Goal: Transaction & Acquisition: Purchase product/service

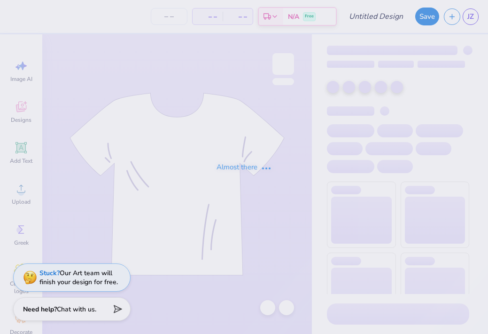
type input "ASA"
type input "30"
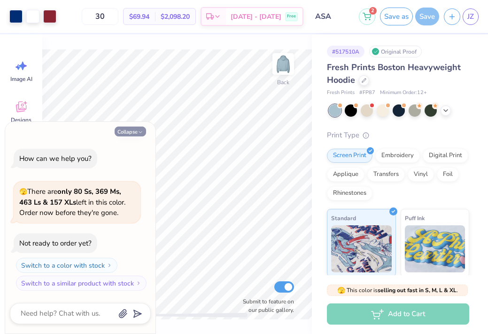
click at [133, 130] on button "Collapse" at bounding box center [130, 131] width 31 height 10
type textarea "x"
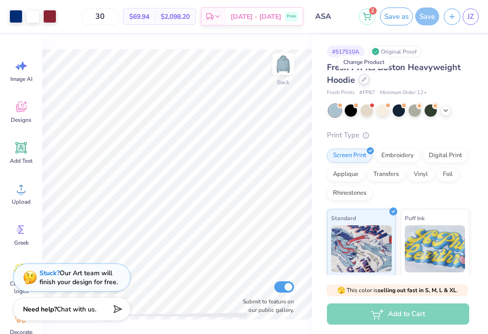
click at [363, 78] on icon at bounding box center [364, 79] width 5 height 5
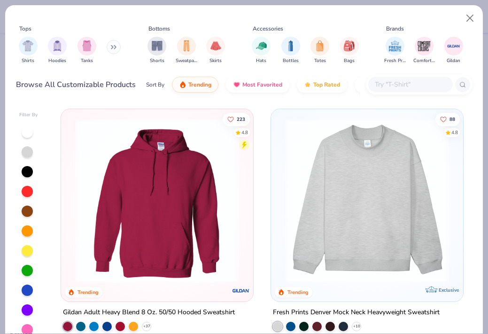
click at [186, 226] on img at bounding box center [156, 200] width 173 height 164
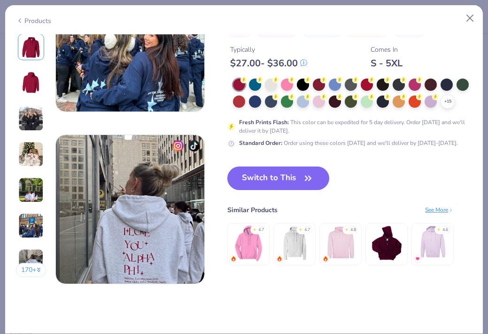
scroll to position [941, 0]
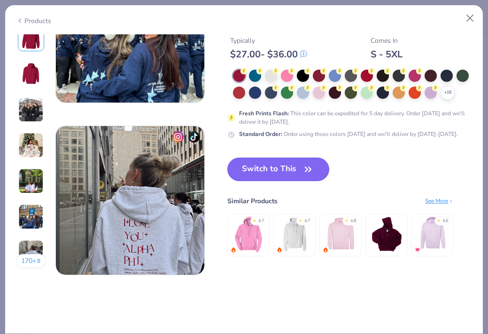
click at [281, 167] on button "Switch to This" at bounding box center [278, 168] width 102 height 23
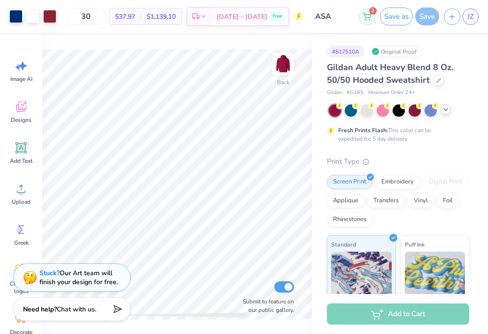
click at [446, 107] on icon at bounding box center [446, 110] width 8 height 8
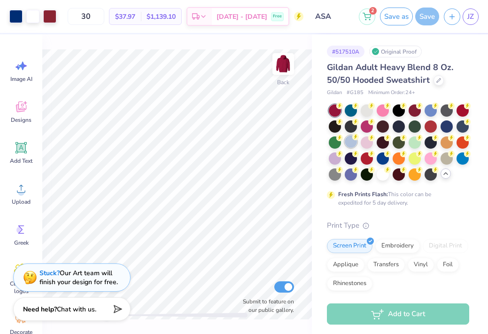
click at [357, 142] on div at bounding box center [351, 141] width 12 height 12
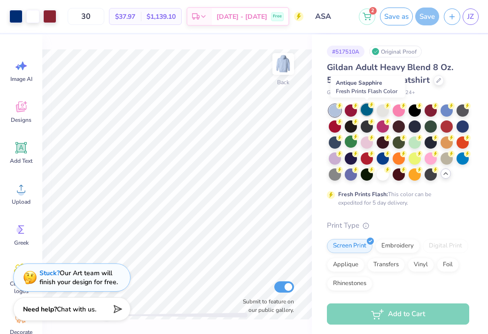
click at [367, 109] on div at bounding box center [367, 109] width 12 height 12
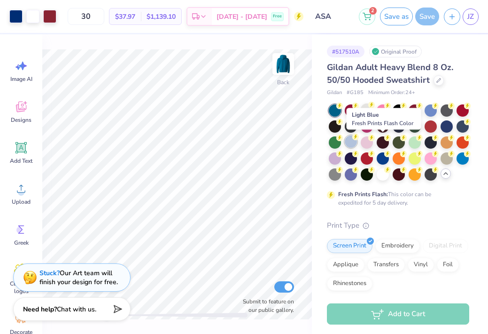
click at [357, 142] on div at bounding box center [351, 141] width 12 height 12
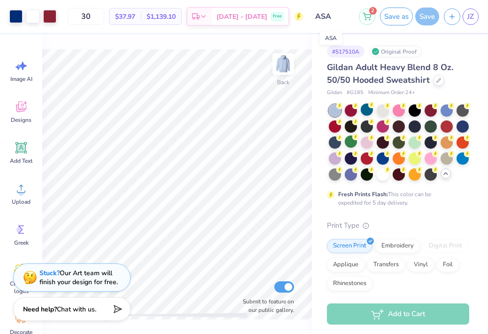
click at [338, 16] on input "ASA" at bounding box center [331, 16] width 46 height 19
click at [340, 18] on input "ASA" at bounding box center [331, 16] width 46 height 19
click at [337, 18] on input "ASA" at bounding box center [331, 16] width 46 height 19
click at [427, 22] on div "Save" at bounding box center [427, 17] width 24 height 18
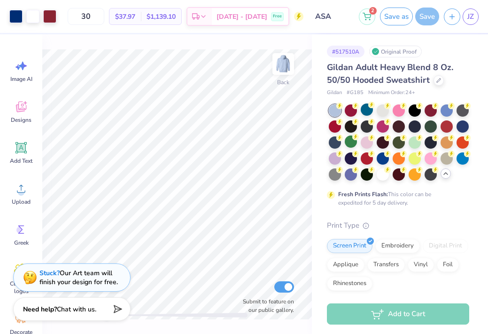
click at [427, 14] on div "Save" at bounding box center [427, 17] width 24 height 18
click at [393, 14] on button "Save as" at bounding box center [396, 15] width 33 height 18
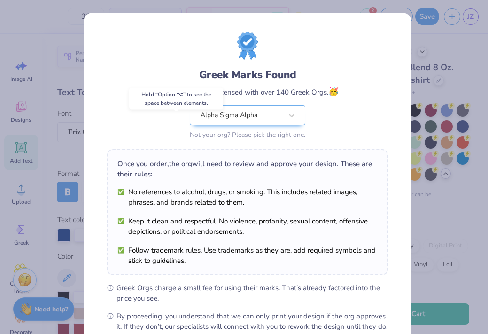
scroll to position [106, 0]
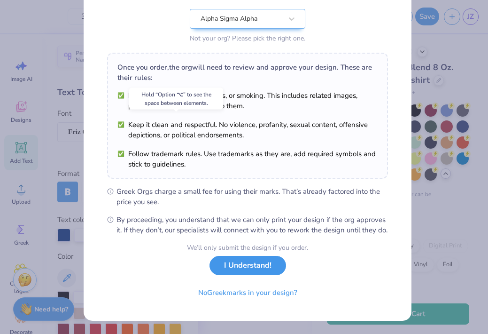
click at [256, 268] on button "I Understand!" at bounding box center [248, 265] width 77 height 19
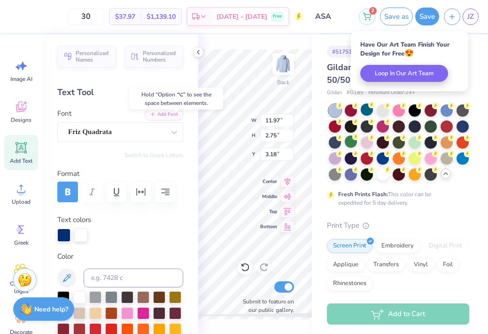
scroll to position [0, 0]
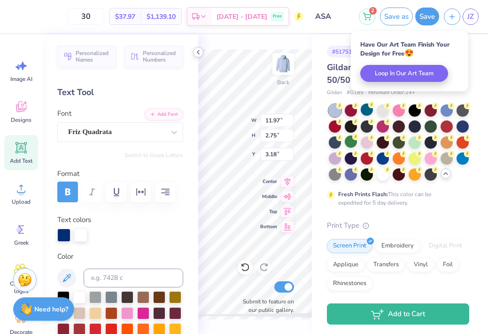
click at [196, 52] on icon at bounding box center [199, 52] width 8 height 8
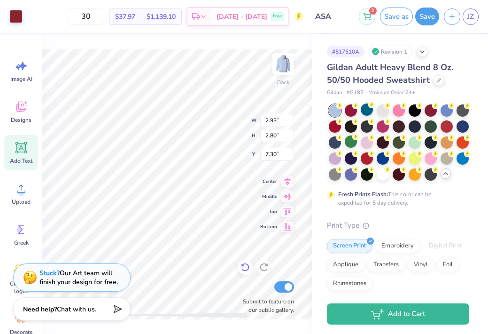
click at [243, 265] on icon at bounding box center [245, 266] width 9 height 9
type input "7.25"
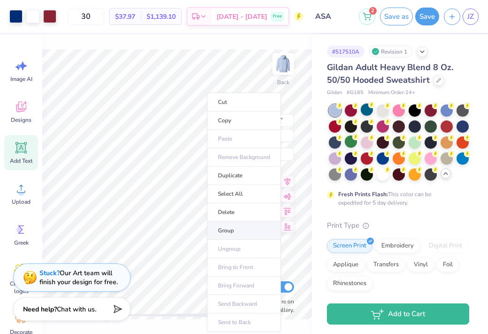
click at [240, 232] on li "Group" at bounding box center [244, 230] width 74 height 18
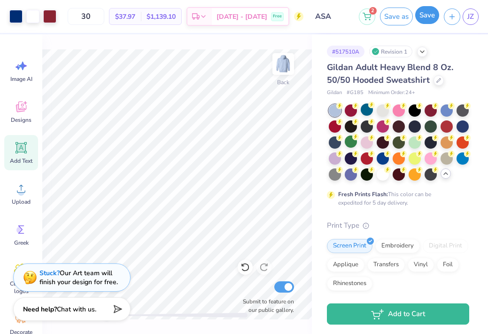
click at [429, 20] on button "Save" at bounding box center [427, 15] width 24 height 18
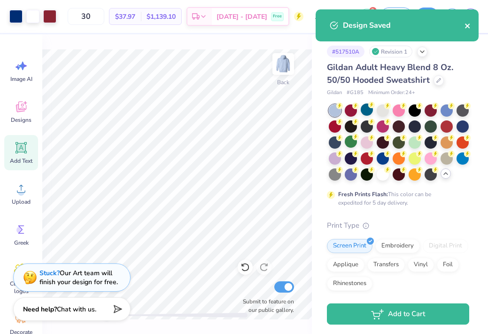
click at [467, 28] on icon "close" at bounding box center [468, 26] width 7 height 8
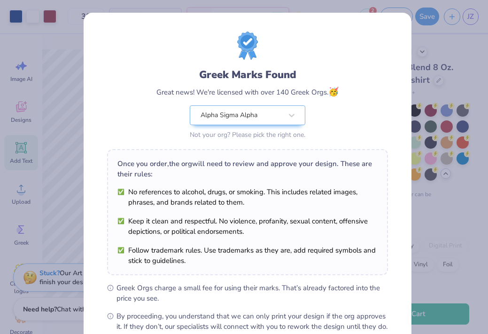
scroll to position [106, 0]
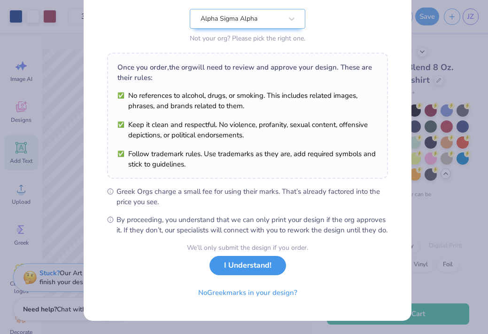
click at [249, 270] on button "I Understand!" at bounding box center [248, 265] width 77 height 19
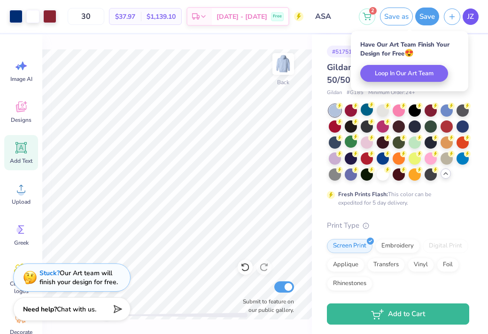
click at [467, 15] on span "JZ" at bounding box center [470, 16] width 7 height 11
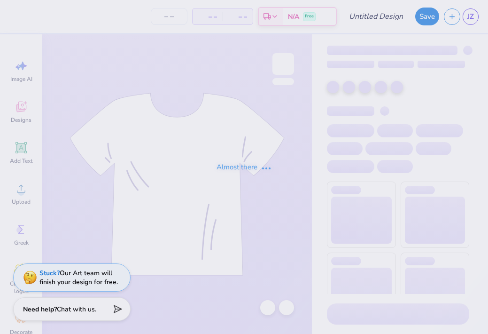
type input "ASA pant"
type input "30"
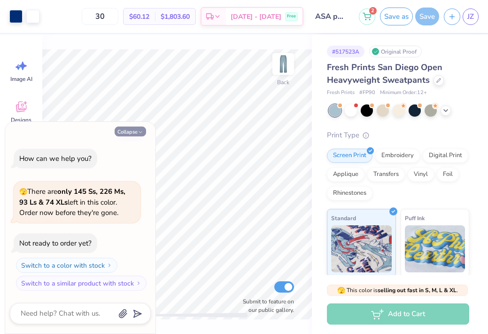
click at [133, 134] on button "Collapse" at bounding box center [130, 131] width 31 height 10
type textarea "x"
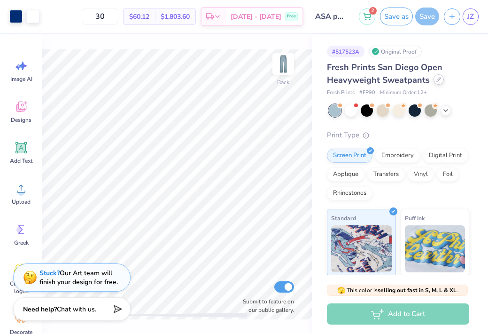
click at [436, 80] on icon at bounding box center [438, 79] width 5 height 5
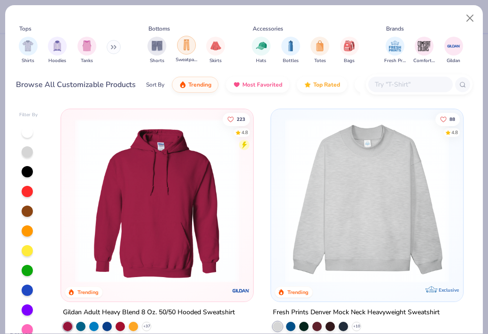
click at [186, 48] on img "filter for Sweatpants" at bounding box center [186, 44] width 10 height 11
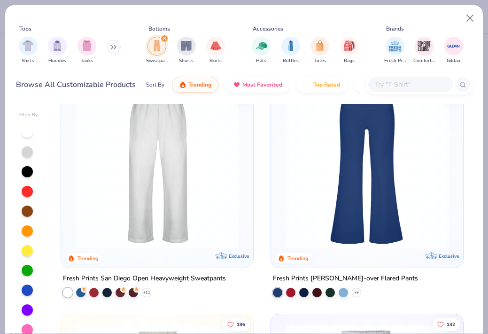
scroll to position [38, 0]
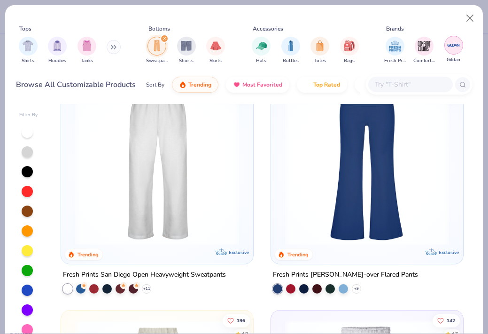
click at [460, 43] on img "filter for Gildan" at bounding box center [454, 45] width 14 height 14
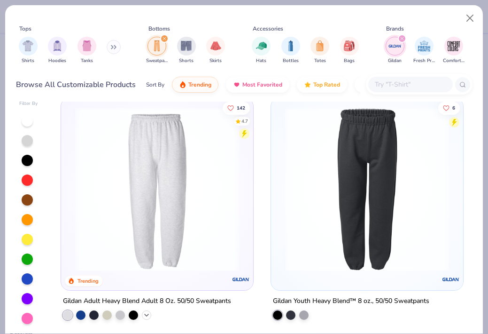
click at [143, 315] on icon at bounding box center [147, 315] width 8 height 8
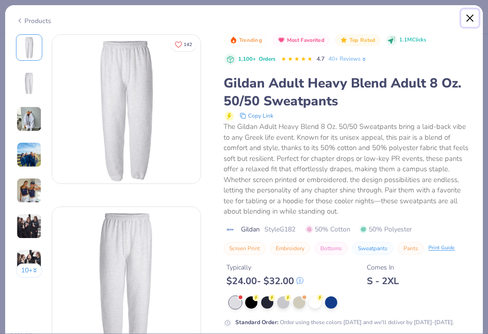
click at [470, 14] on button "Close" at bounding box center [470, 18] width 18 height 18
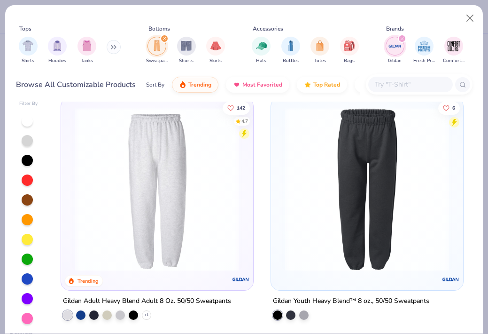
click at [395, 78] on div at bounding box center [410, 85] width 85 height 16
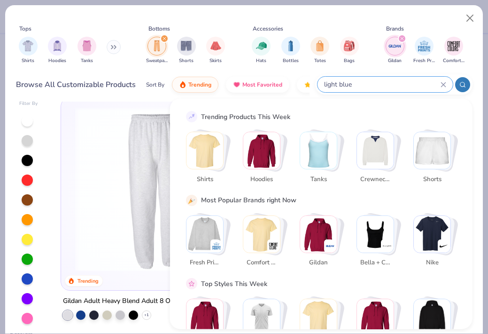
type input "light blue"
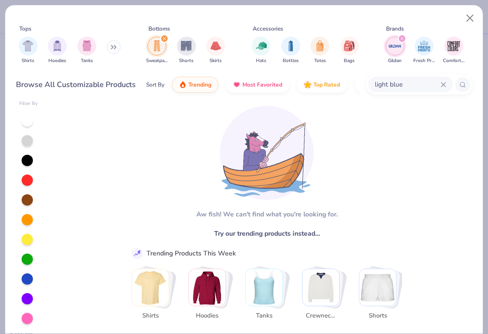
click at [396, 43] on img "filter for Gildan" at bounding box center [395, 46] width 14 height 14
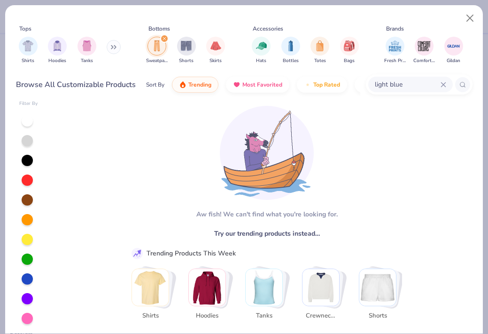
click at [409, 81] on input "light blue" at bounding box center [407, 84] width 67 height 11
click at [28, 280] on div at bounding box center [27, 278] width 11 height 11
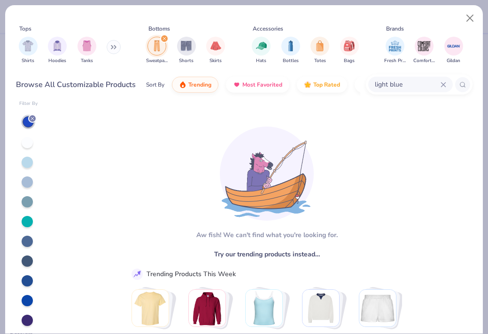
click at [450, 84] on div "light blue" at bounding box center [410, 85] width 85 height 16
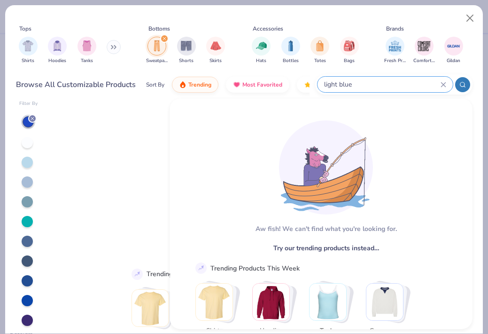
click at [444, 84] on icon at bounding box center [443, 84] width 4 height 4
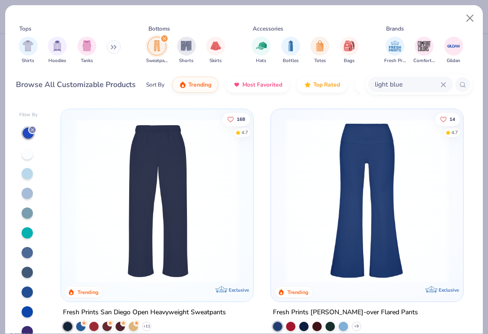
click at [184, 206] on img at bounding box center [156, 200] width 173 height 164
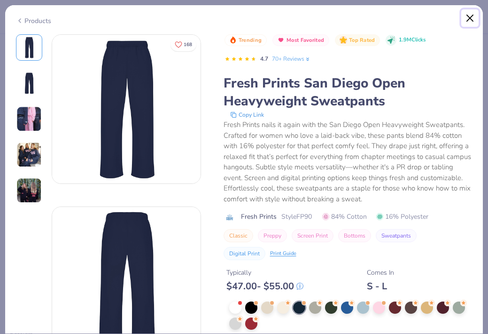
click at [470, 16] on button "Close" at bounding box center [470, 18] width 18 height 18
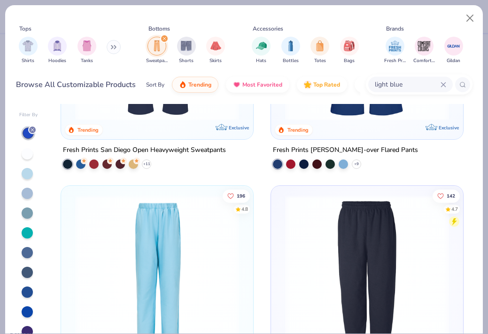
scroll to position [180, 0]
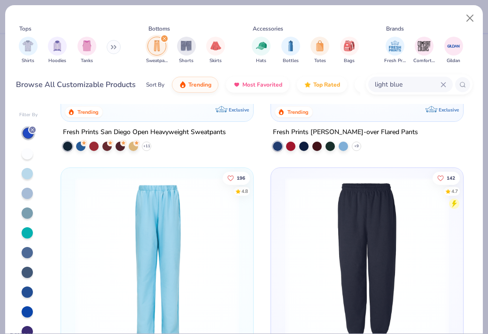
click at [187, 273] on img at bounding box center [156, 259] width 173 height 164
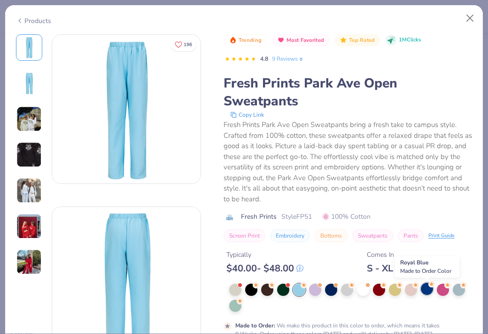
click at [426, 289] on div at bounding box center [427, 288] width 12 height 12
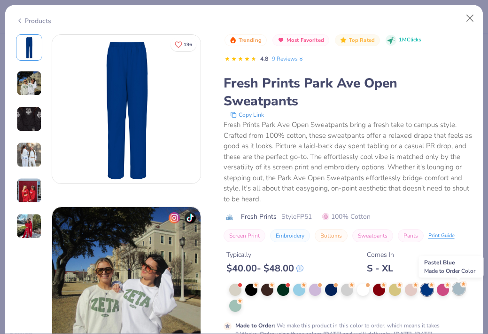
click at [461, 290] on div at bounding box center [459, 288] width 12 height 12
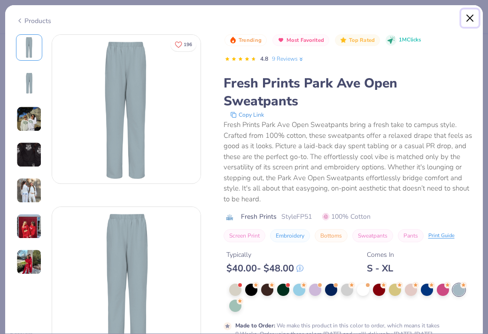
click at [469, 21] on button "Close" at bounding box center [470, 18] width 18 height 18
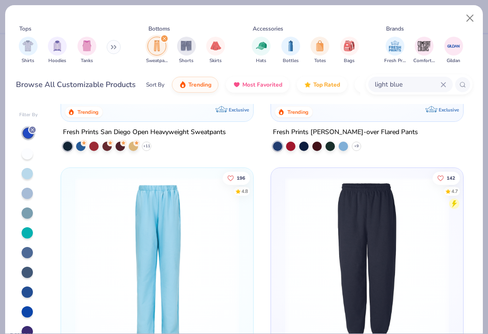
click at [164, 42] on div "filter for Sweatpants" at bounding box center [164, 38] width 8 height 8
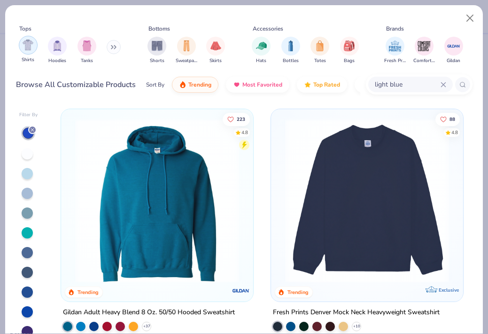
click at [26, 49] on img "filter for Shirts" at bounding box center [28, 44] width 11 height 11
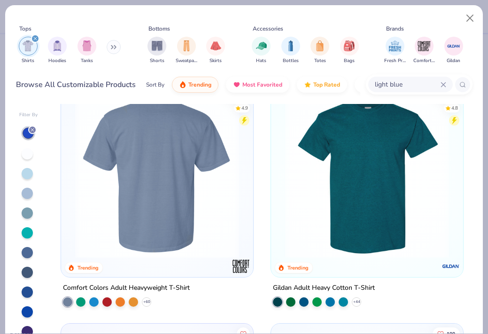
scroll to position [37, 0]
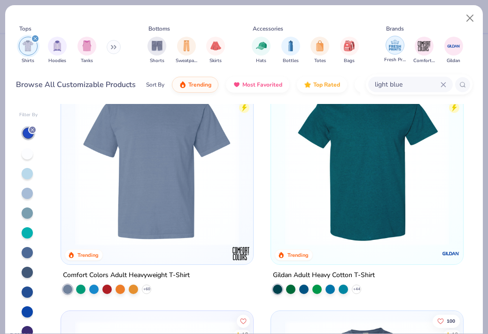
click at [391, 48] on img "filter for Fresh Prints" at bounding box center [395, 45] width 14 height 14
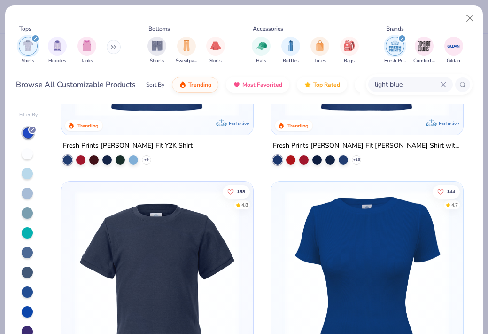
scroll to position [313, 0]
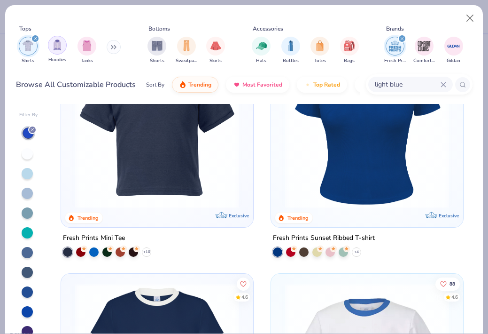
click at [57, 51] on div "filter for Hoodies" at bounding box center [57, 45] width 19 height 19
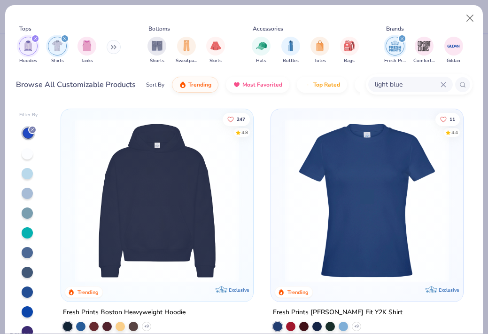
click at [34, 42] on div "filter for Hoodies" at bounding box center [35, 38] width 8 height 8
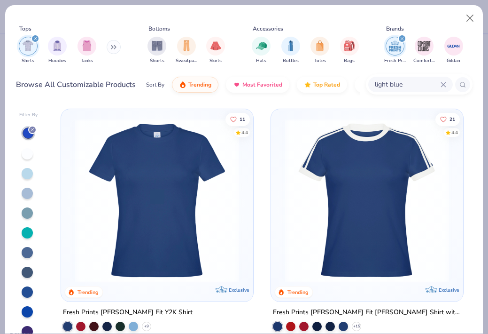
click at [31, 39] on div "filter for Shirts" at bounding box center [35, 38] width 8 height 8
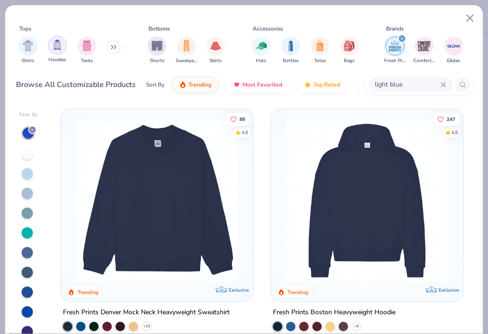
click at [56, 46] on img "filter for Hoodies" at bounding box center [57, 44] width 10 height 11
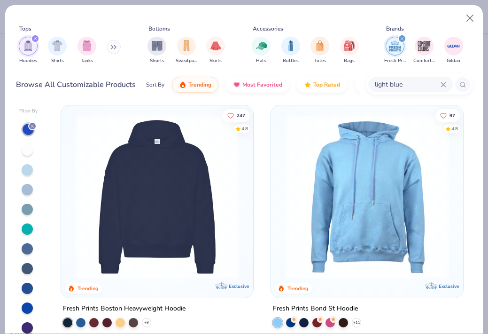
scroll to position [1, 0]
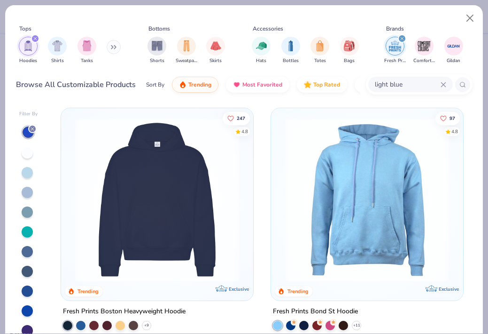
click at [365, 222] on img at bounding box center [366, 199] width 173 height 164
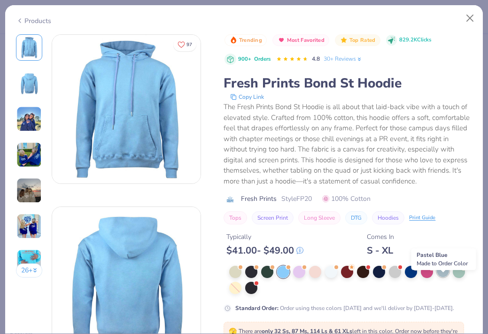
click at [442, 277] on div at bounding box center [443, 271] width 12 height 12
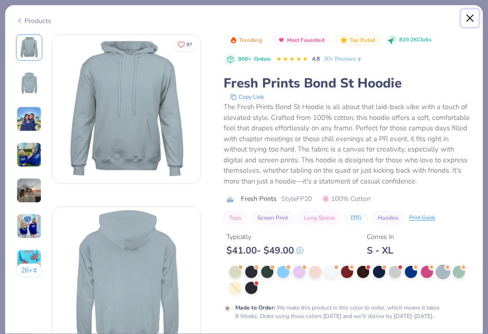
click at [467, 18] on button "Close" at bounding box center [470, 18] width 18 height 18
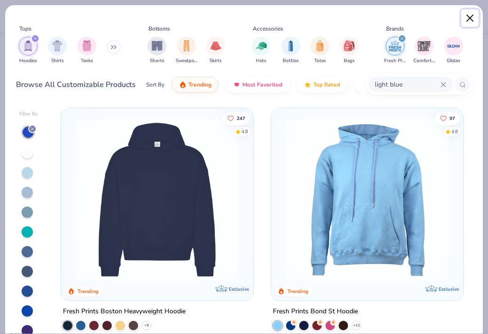
click at [470, 21] on button "Close" at bounding box center [470, 18] width 18 height 18
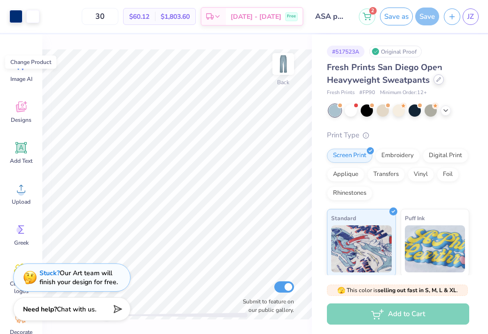
click at [437, 79] on icon at bounding box center [439, 80] width 4 height 4
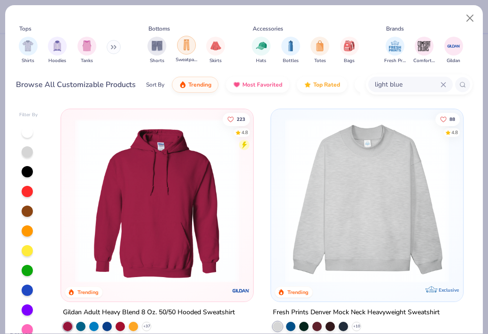
click at [183, 46] on img "filter for Sweatpants" at bounding box center [186, 44] width 10 height 11
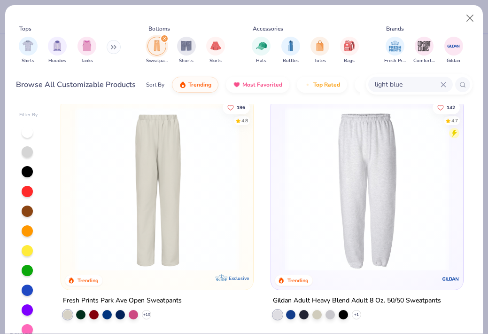
scroll to position [277, 0]
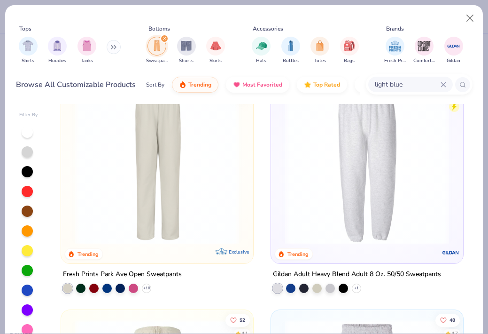
click at [199, 206] on img at bounding box center [156, 162] width 173 height 164
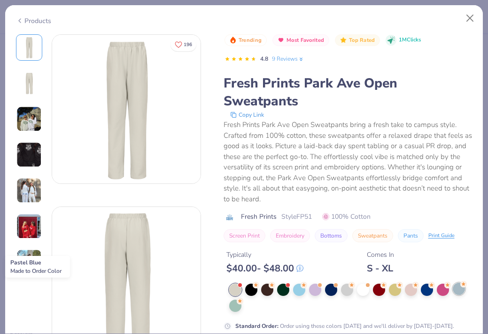
click at [461, 287] on circle at bounding box center [463, 283] width 7 height 7
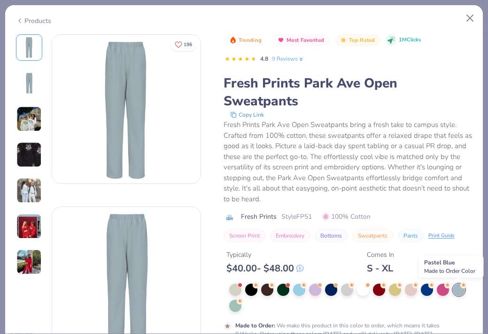
click at [459, 288] on div at bounding box center [459, 289] width 12 height 12
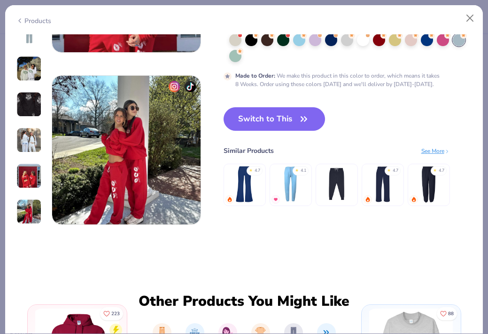
scroll to position [990, 0]
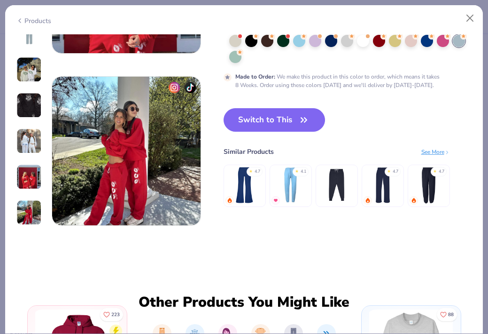
click at [267, 106] on div "Trending Most Favorited Top Rated 1M Clicks 4.8 9 Reviews Fresh Prints Park Ave…" at bounding box center [348, 5] width 249 height 440
click at [271, 120] on button "Switch to This" at bounding box center [275, 119] width 102 height 23
type input "50"
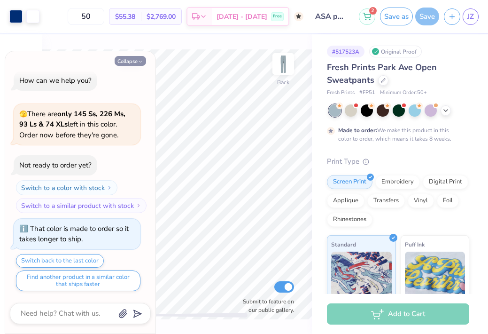
click at [137, 59] on button "Collapse" at bounding box center [130, 61] width 31 height 10
type textarea "x"
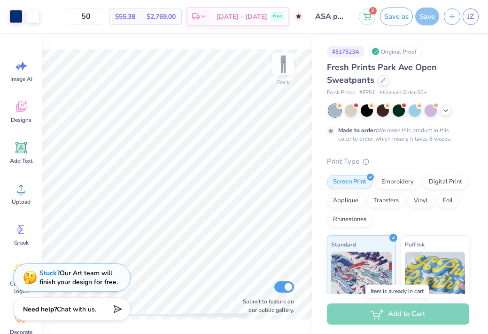
click at [400, 319] on div "Add to Cart" at bounding box center [398, 313] width 142 height 21
click at [397, 16] on button "Save as" at bounding box center [396, 15] width 33 height 18
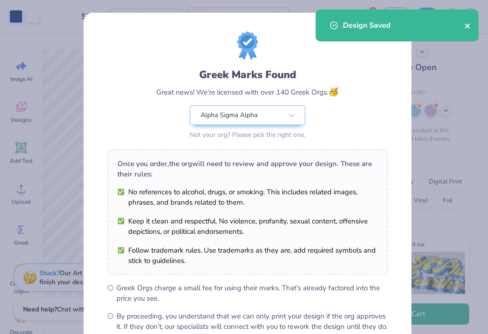
click at [467, 27] on icon "close" at bounding box center [467, 25] width 5 height 5
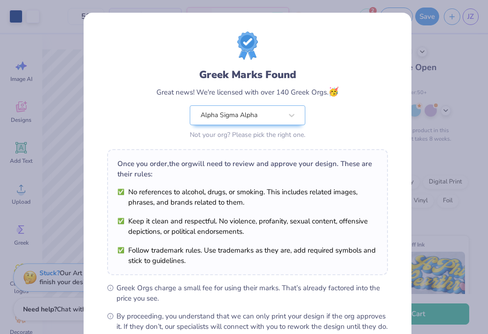
scroll to position [106, 0]
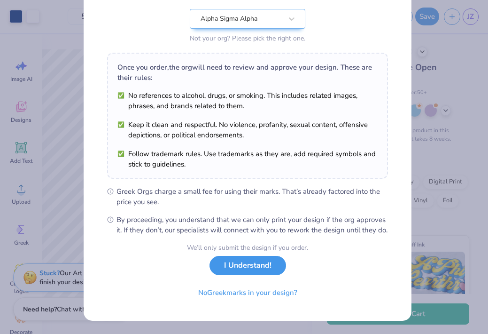
click at [242, 275] on div "We’ll only submit the design if you order. I Understand! No Greek marks in your…" at bounding box center [247, 271] width 121 height 59
click at [257, 266] on button "I Understand!" at bounding box center [248, 265] width 77 height 19
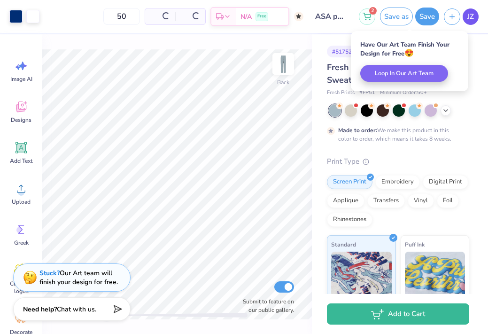
click at [468, 15] on span "JZ" at bounding box center [470, 16] width 7 height 11
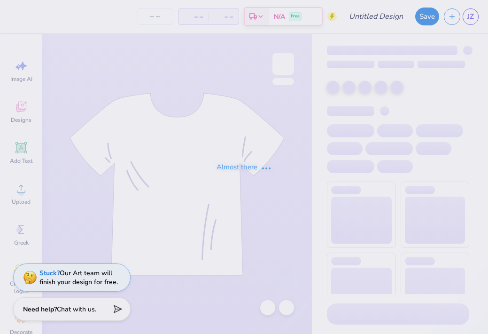
type input "ASA"
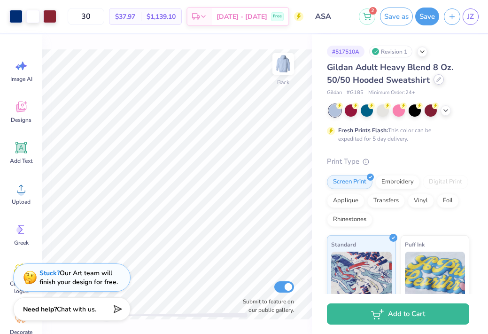
click at [438, 78] on icon at bounding box center [438, 79] width 5 height 5
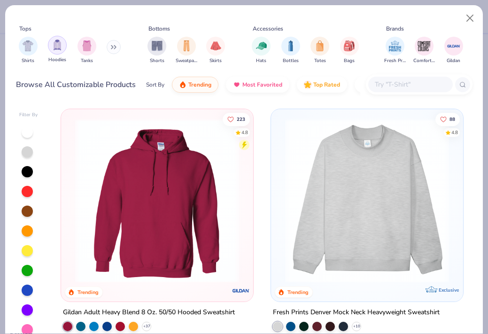
click at [57, 53] on div "filter for Hoodies" at bounding box center [57, 45] width 19 height 19
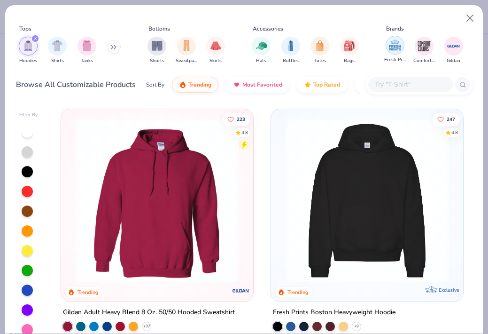
click at [394, 48] on img "filter for Fresh Prints" at bounding box center [395, 45] width 14 height 14
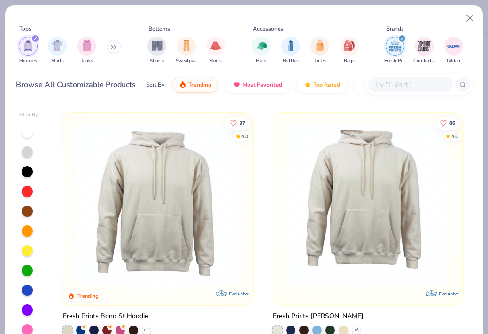
scroll to position [231, 0]
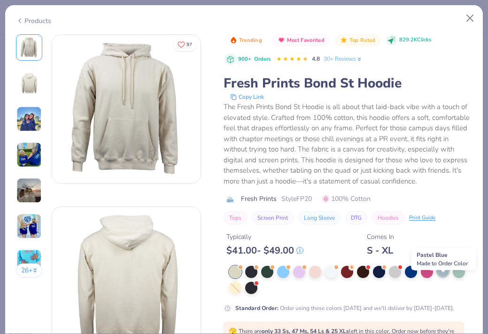
click at [445, 277] on div at bounding box center [443, 271] width 12 height 12
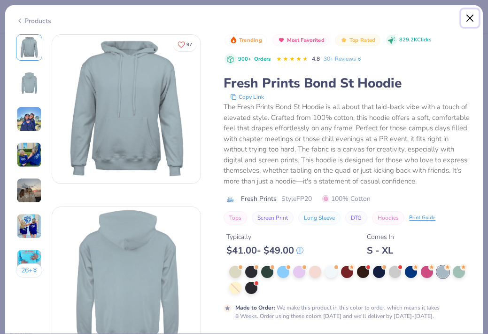
click at [473, 13] on button "Close" at bounding box center [470, 18] width 18 height 18
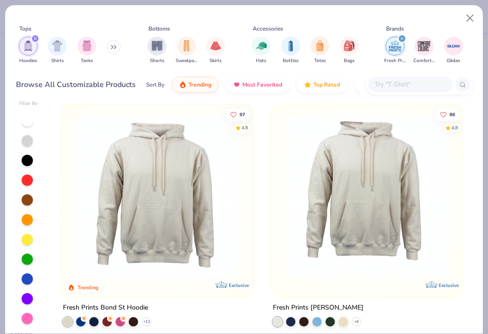
scroll to position [215, 0]
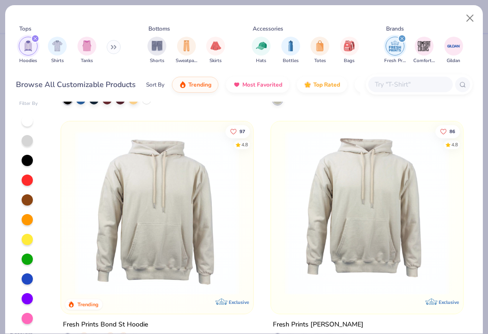
click at [190, 227] on img at bounding box center [156, 213] width 173 height 164
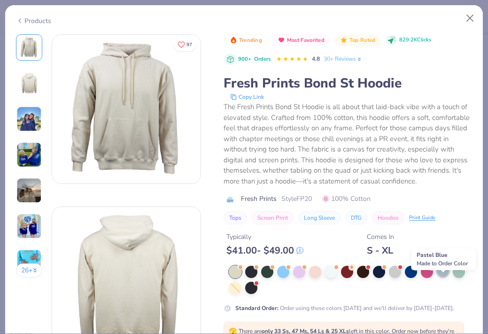
click at [449, 277] on div at bounding box center [443, 271] width 12 height 12
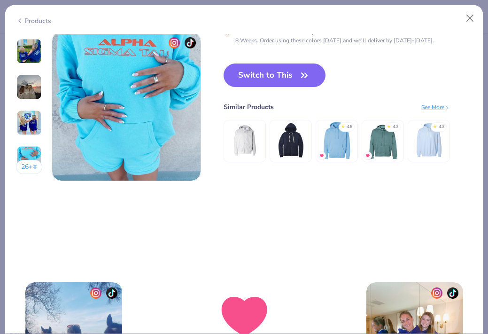
scroll to position [1030, 0]
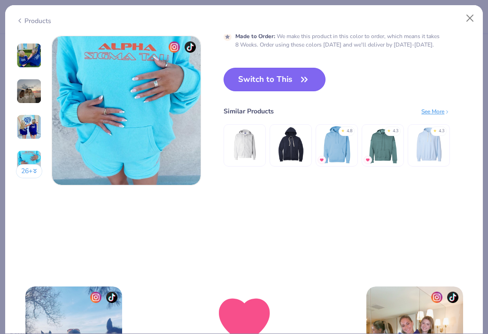
click at [285, 76] on button "Switch to This" at bounding box center [275, 79] width 102 height 23
type input "50"
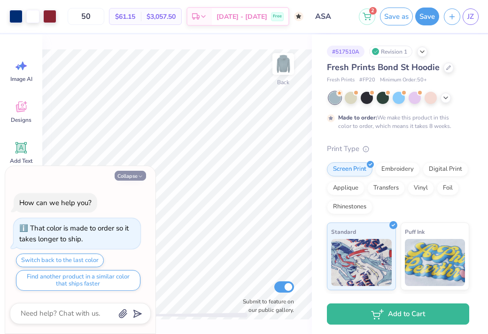
click at [134, 176] on button "Collapse" at bounding box center [130, 176] width 31 height 10
type textarea "x"
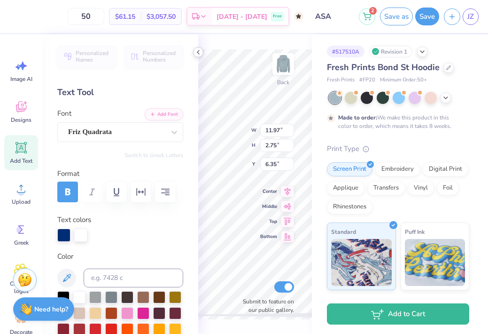
click at [200, 52] on icon at bounding box center [199, 52] width 8 height 8
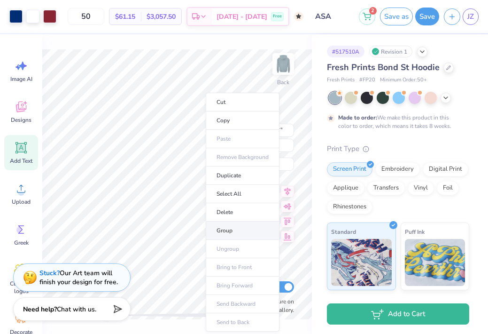
click at [246, 233] on li "Group" at bounding box center [243, 230] width 74 height 18
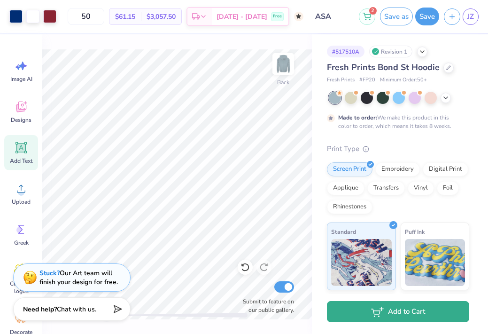
click at [422, 317] on button "Add to Cart" at bounding box center [398, 311] width 142 height 21
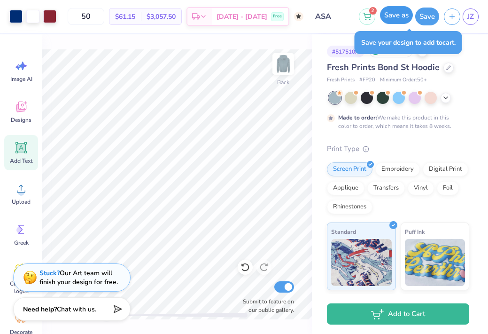
click at [398, 21] on button "Save as" at bounding box center [396, 15] width 33 height 18
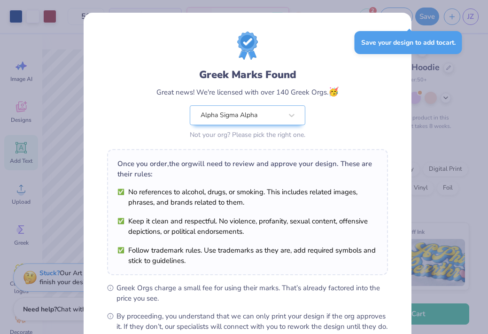
scroll to position [106, 0]
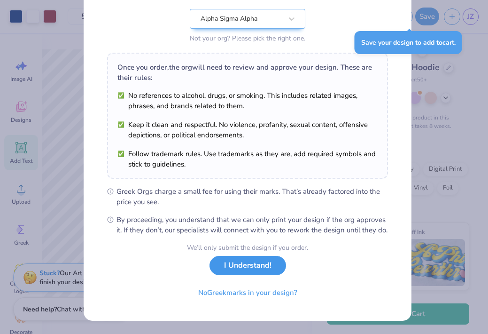
click at [240, 272] on button "I Understand!" at bounding box center [248, 265] width 77 height 19
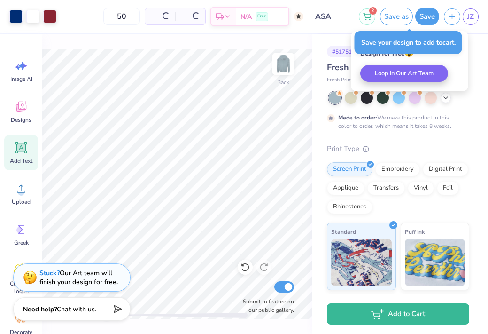
scroll to position [0, 0]
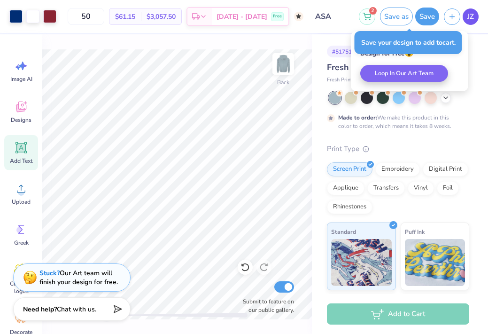
click at [468, 16] on span "JZ" at bounding box center [470, 16] width 7 height 11
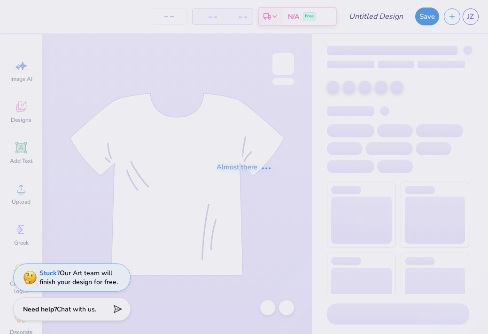
type input "ASA pant"
type input "50"
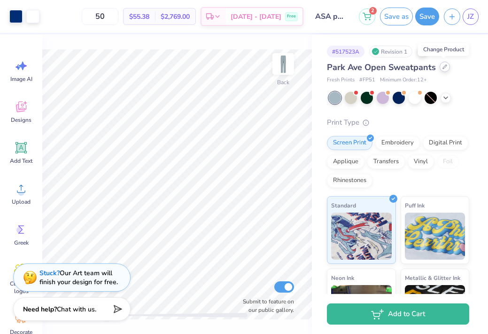
click at [444, 68] on icon at bounding box center [445, 66] width 5 height 5
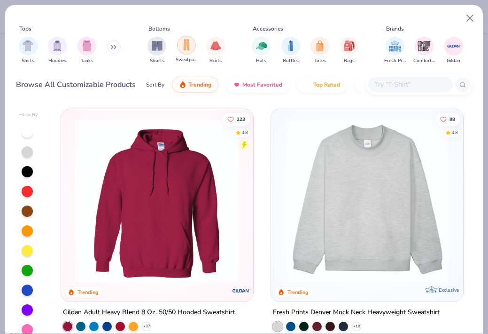
click at [186, 48] on img "filter for Sweatpants" at bounding box center [186, 44] width 10 height 11
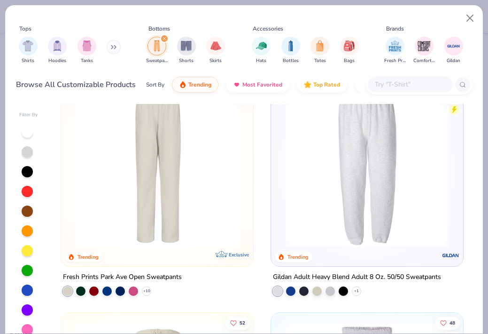
scroll to position [274, 0]
click at [340, 207] on img at bounding box center [366, 165] width 173 height 164
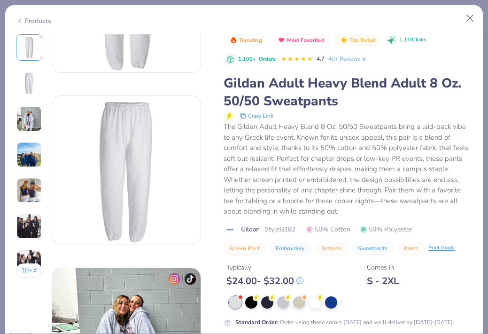
scroll to position [111, 0]
click at [334, 307] on div at bounding box center [331, 301] width 12 height 12
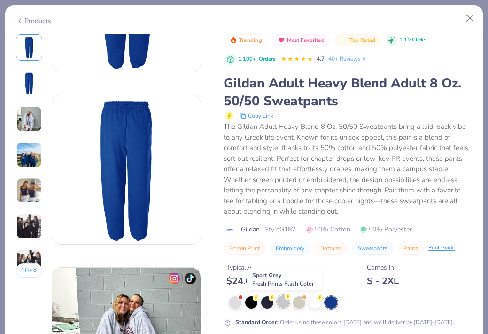
click at [287, 304] on div at bounding box center [283, 301] width 12 height 12
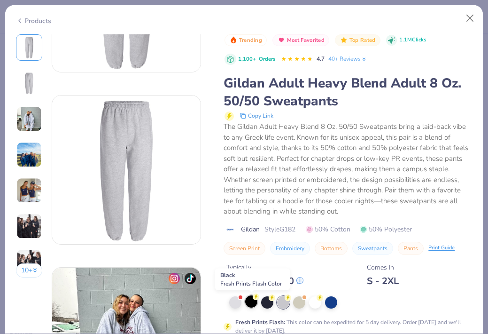
click at [255, 302] on div at bounding box center [251, 301] width 12 height 12
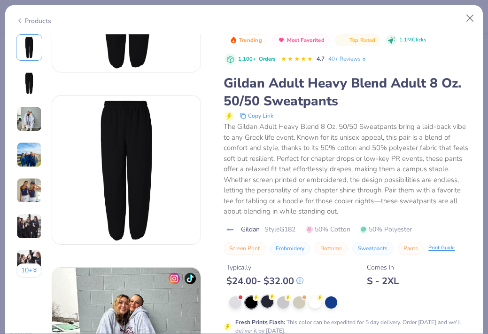
click at [268, 302] on div at bounding box center [267, 301] width 12 height 12
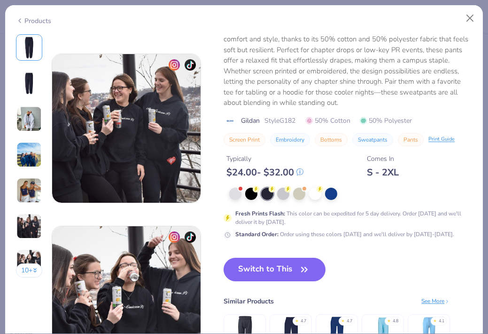
scroll to position [824, 0]
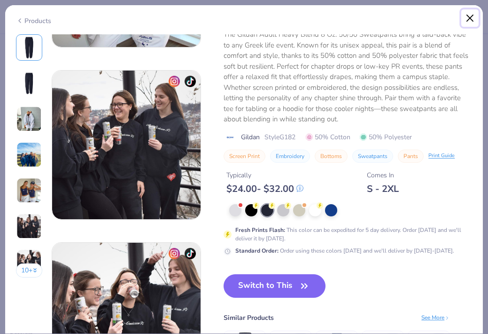
click at [469, 16] on button "Close" at bounding box center [470, 18] width 18 height 18
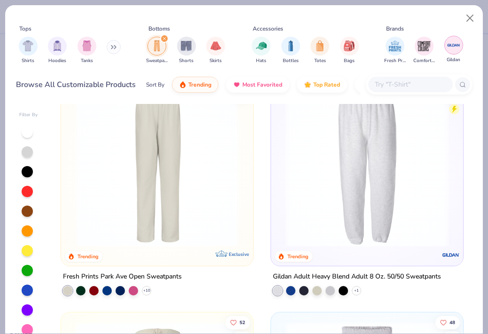
click at [457, 49] on img "filter for Gildan" at bounding box center [454, 45] width 14 height 14
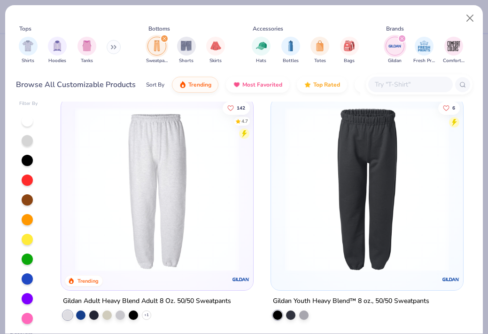
click at [401, 46] on img "filter for Gildan" at bounding box center [395, 46] width 14 height 14
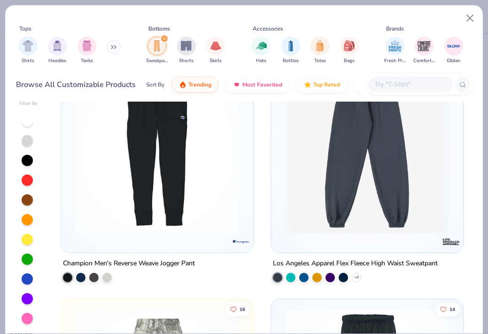
scroll to position [755, 0]
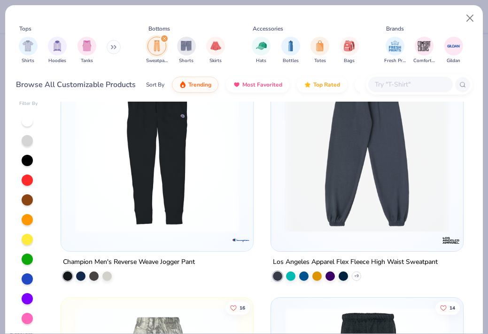
click at [362, 212] on img at bounding box center [366, 150] width 173 height 164
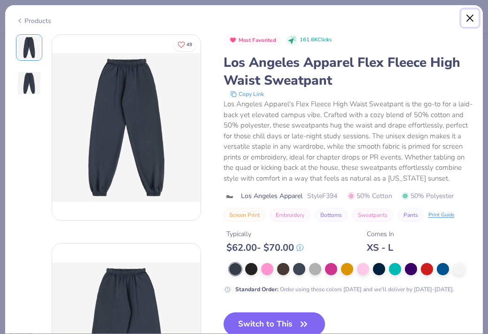
click at [466, 16] on button "Close" at bounding box center [470, 18] width 18 height 18
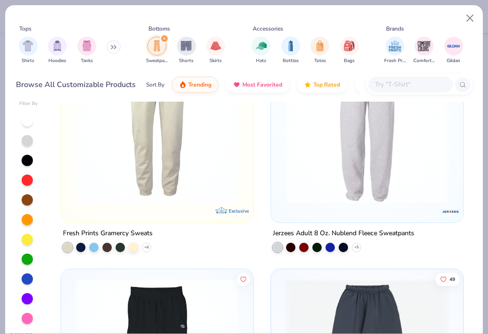
scroll to position [537, 0]
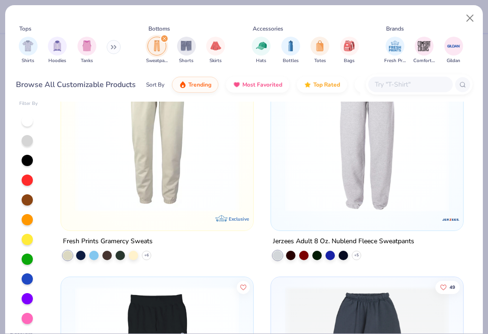
click at [361, 186] on div "196 4.8 Trending Exclusive Fresh Prints Park Ave Open Sweatpants + 10 142 4.7 T…" at bounding box center [262, 213] width 421 height 241
click at [396, 169] on img at bounding box center [366, 129] width 173 height 164
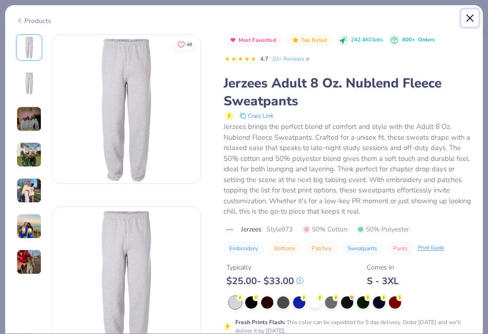
click at [467, 19] on button "Close" at bounding box center [470, 18] width 18 height 18
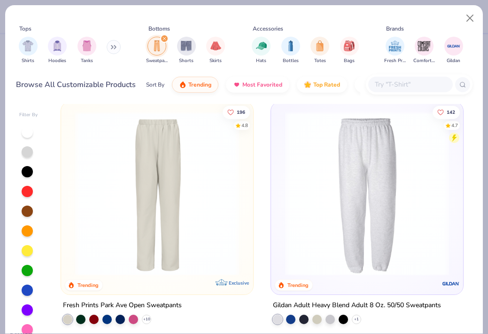
scroll to position [266, 0]
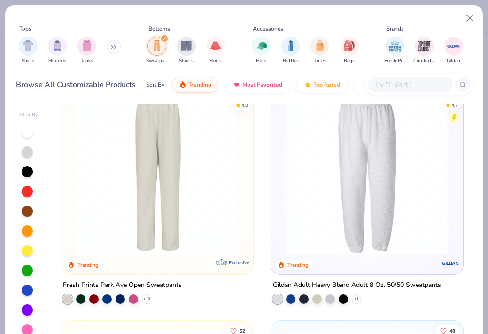
click at [341, 225] on img at bounding box center [366, 173] width 173 height 164
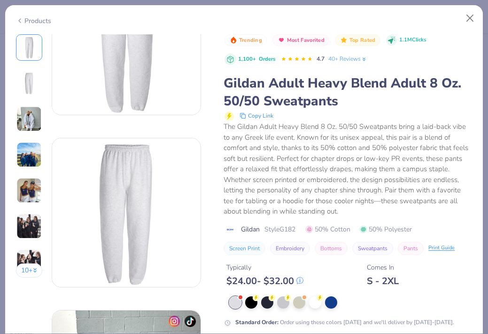
scroll to position [79, 0]
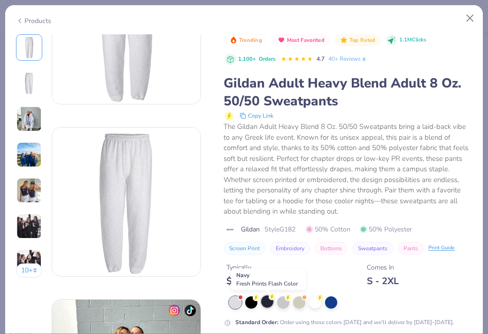
click at [267, 303] on div at bounding box center [267, 301] width 12 height 12
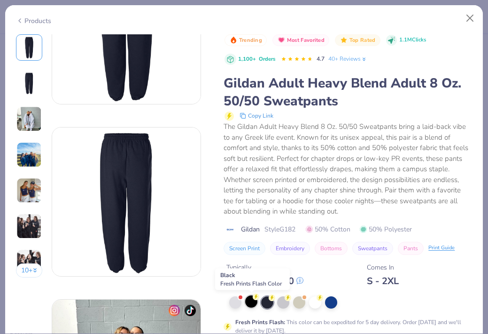
click at [252, 302] on div at bounding box center [251, 301] width 12 height 12
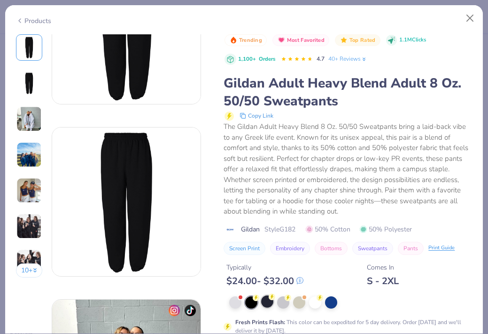
click at [266, 304] on div at bounding box center [267, 301] width 12 height 12
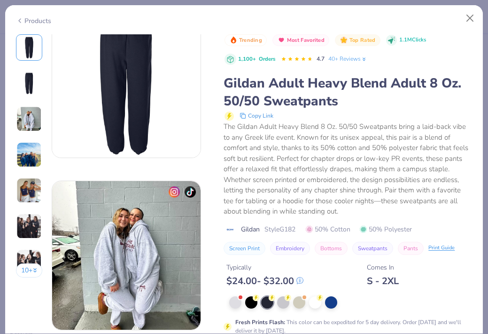
scroll to position [209, 0]
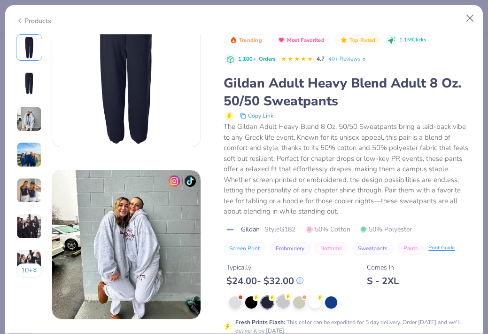
click at [283, 302] on div at bounding box center [283, 301] width 12 height 12
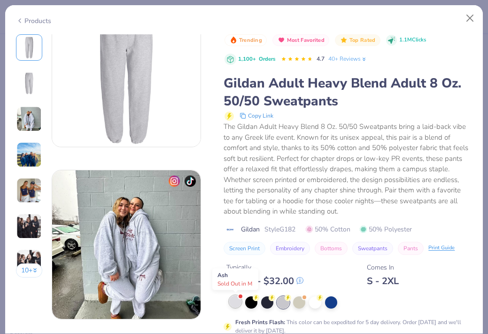
click at [238, 298] on span at bounding box center [240, 296] width 5 height 5
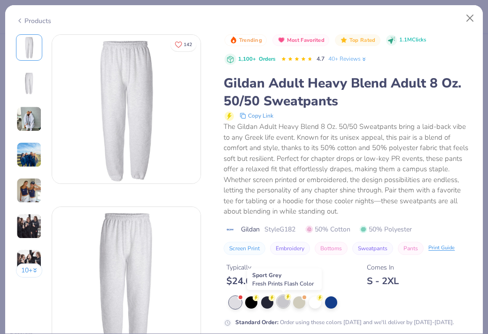
click at [284, 301] on div at bounding box center [283, 301] width 12 height 12
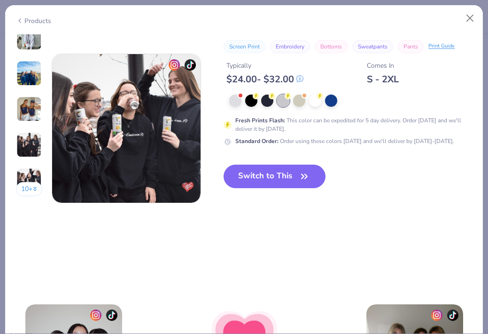
scroll to position [1067, 0]
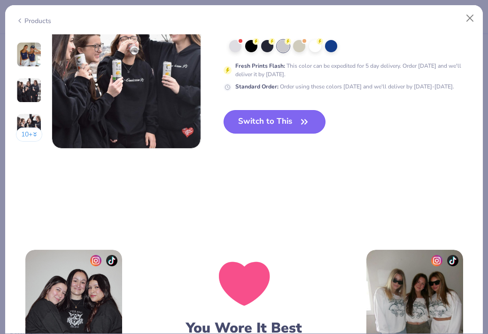
click at [273, 114] on button "Switch to This" at bounding box center [275, 121] width 102 height 23
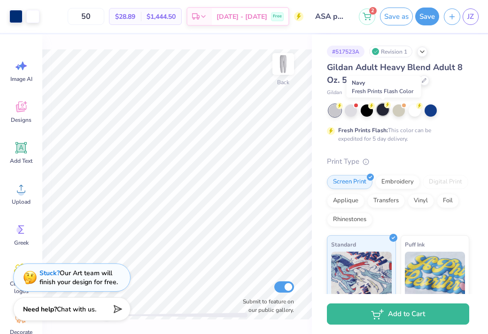
click at [383, 110] on div at bounding box center [383, 109] width 12 height 12
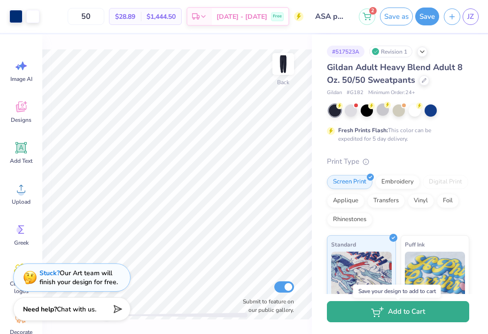
click at [409, 313] on button "Add to Cart" at bounding box center [398, 311] width 142 height 21
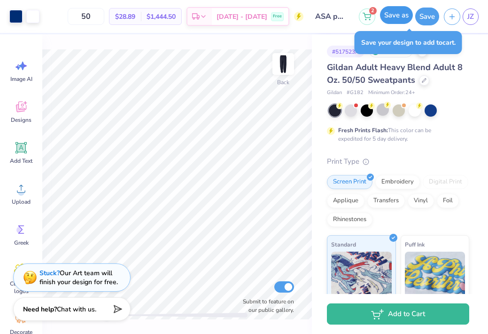
click at [403, 14] on button "Save as" at bounding box center [396, 15] width 33 height 18
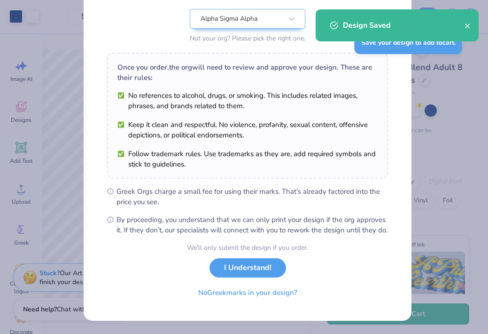
scroll to position [106, 0]
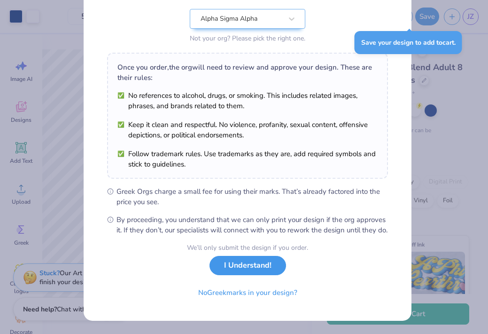
click at [248, 272] on button "I Understand!" at bounding box center [248, 265] width 77 height 19
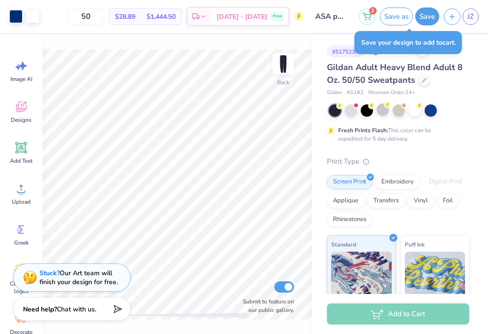
scroll to position [0, 0]
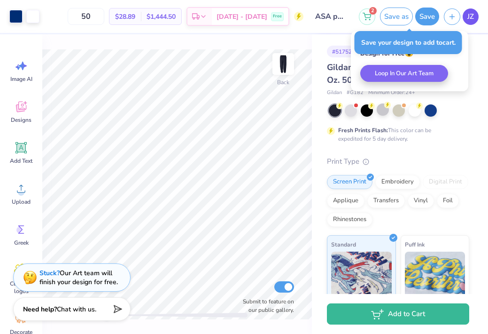
click at [472, 15] on span "JZ" at bounding box center [470, 16] width 7 height 11
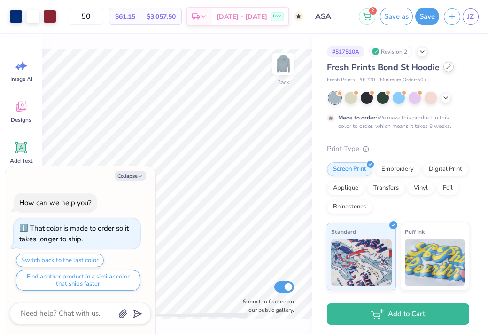
click at [450, 65] on div at bounding box center [449, 67] width 10 height 10
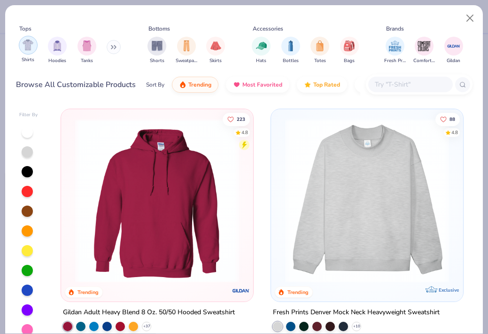
click at [58, 51] on div "filter for Hoodies" at bounding box center [57, 46] width 19 height 19
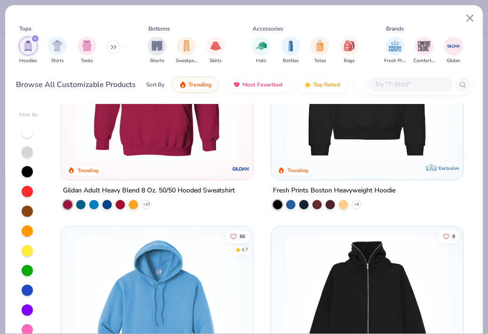
scroll to position [120, 0]
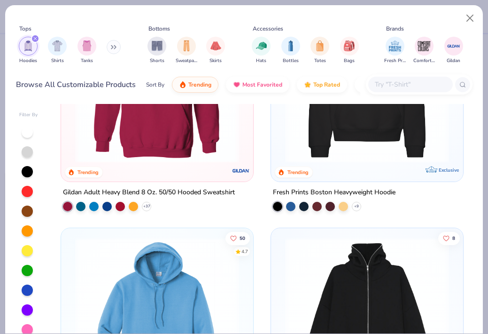
click at [198, 141] on img at bounding box center [156, 81] width 173 height 164
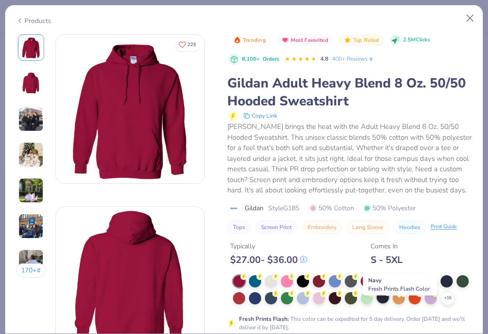
click at [389, 303] on div at bounding box center [383, 297] width 12 height 12
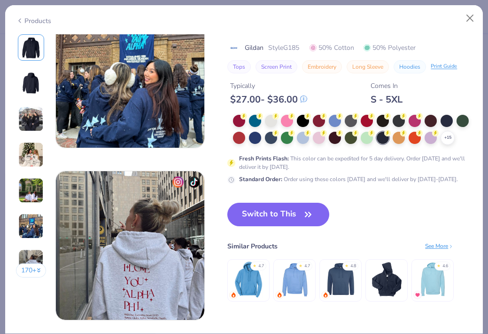
scroll to position [903, 0]
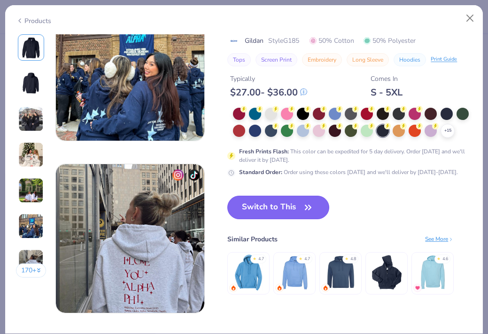
click at [273, 208] on button "Switch to This" at bounding box center [278, 206] width 102 height 23
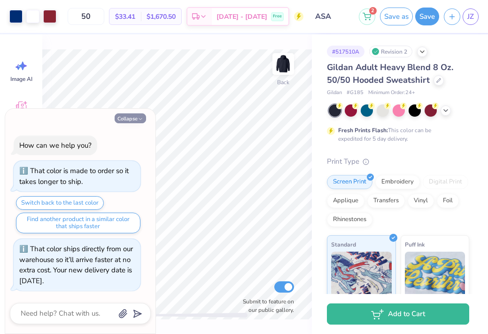
click at [129, 119] on button "Collapse" at bounding box center [130, 118] width 31 height 10
type textarea "x"
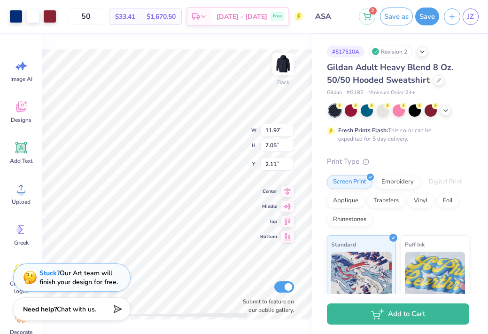
type input "4.81"
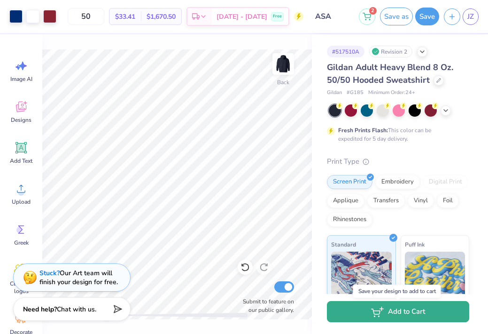
click at [393, 318] on button "Add to Cart" at bounding box center [398, 311] width 142 height 21
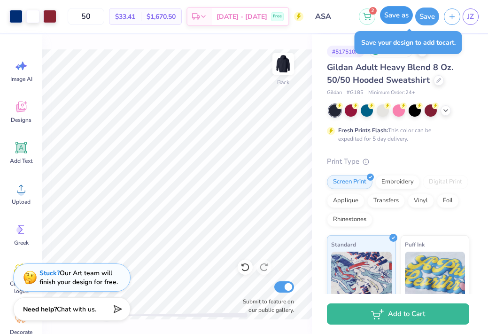
click at [396, 17] on button "Save as" at bounding box center [396, 15] width 33 height 18
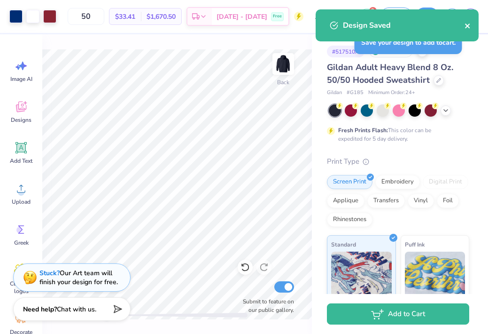
click at [469, 26] on icon "close" at bounding box center [468, 26] width 7 height 8
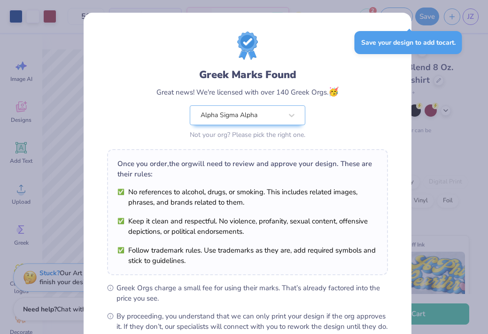
scroll to position [106, 0]
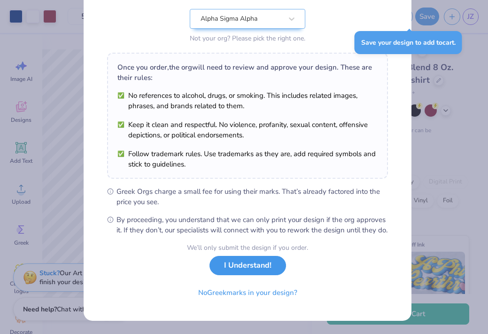
click at [245, 273] on button "I Understand!" at bounding box center [248, 265] width 77 height 19
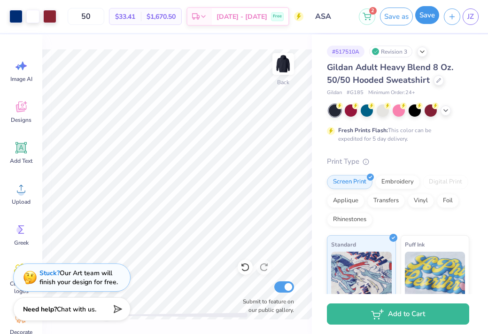
click at [425, 20] on button "Save" at bounding box center [427, 15] width 24 height 18
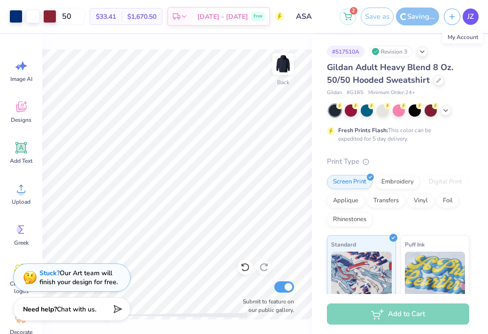
click at [474, 17] on span "JZ" at bounding box center [470, 16] width 7 height 11
